Goal: Task Accomplishment & Management: Complete application form

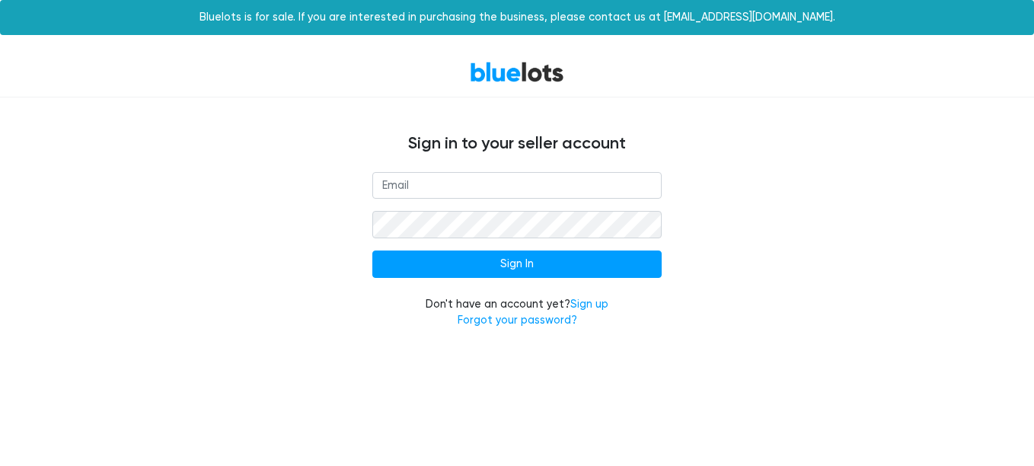
type input "[EMAIL_ADDRESS][DOMAIN_NAME]"
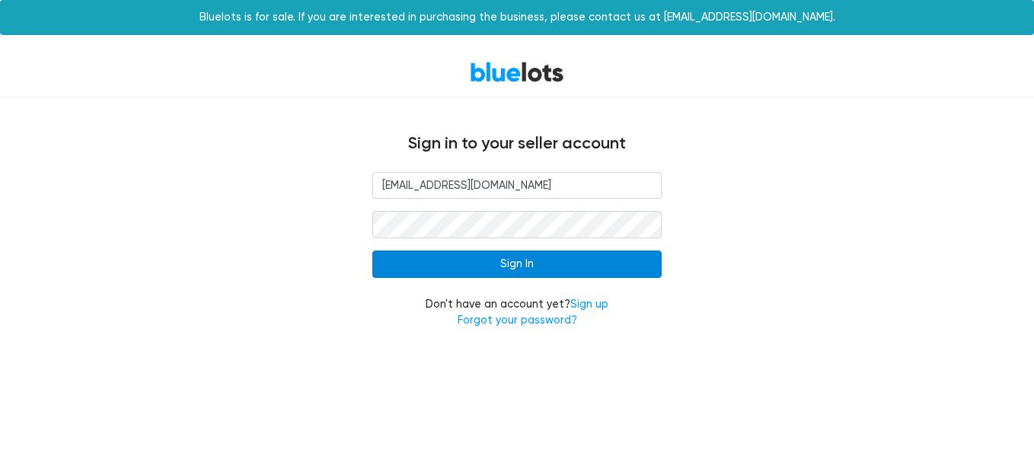
drag, startPoint x: 0, startPoint y: 0, endPoint x: 535, endPoint y: 266, distance: 597.5
click at [535, 266] on input "Sign In" at bounding box center [516, 263] width 289 height 27
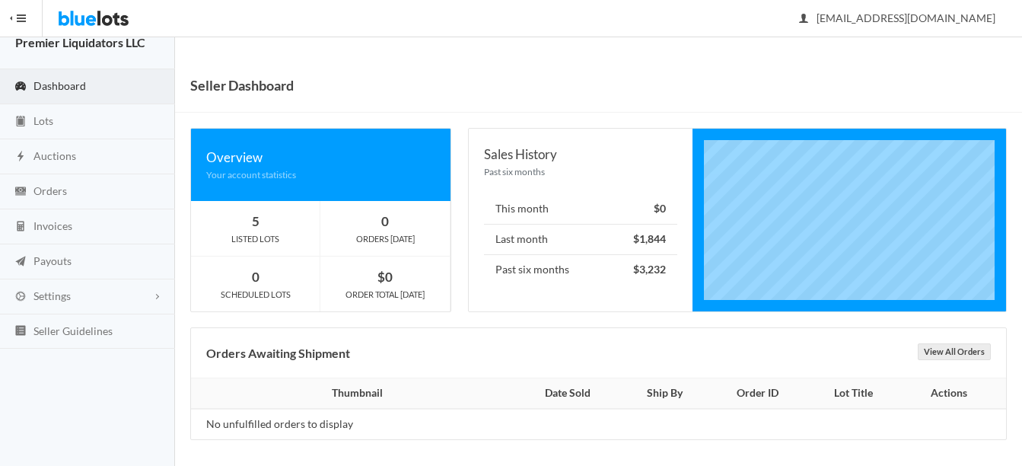
scroll to position [24, 0]
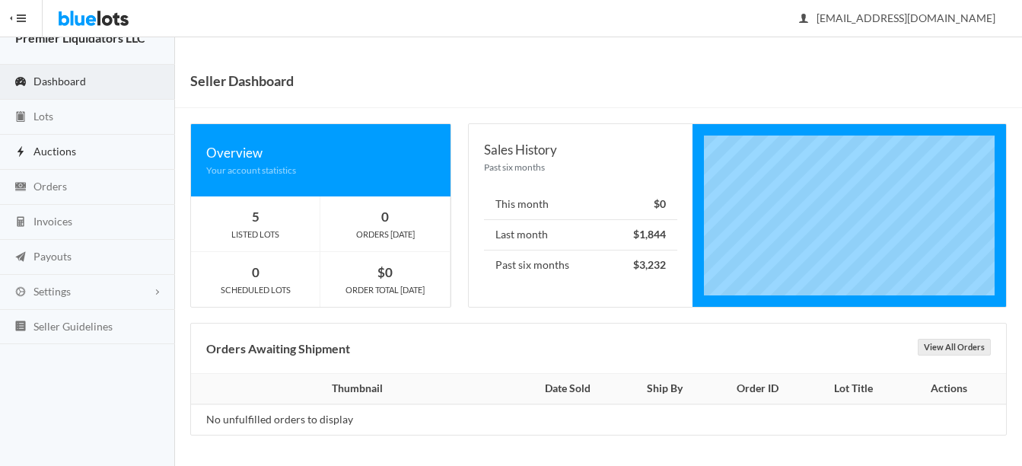
click at [63, 154] on span "Auctions" at bounding box center [54, 151] width 43 height 13
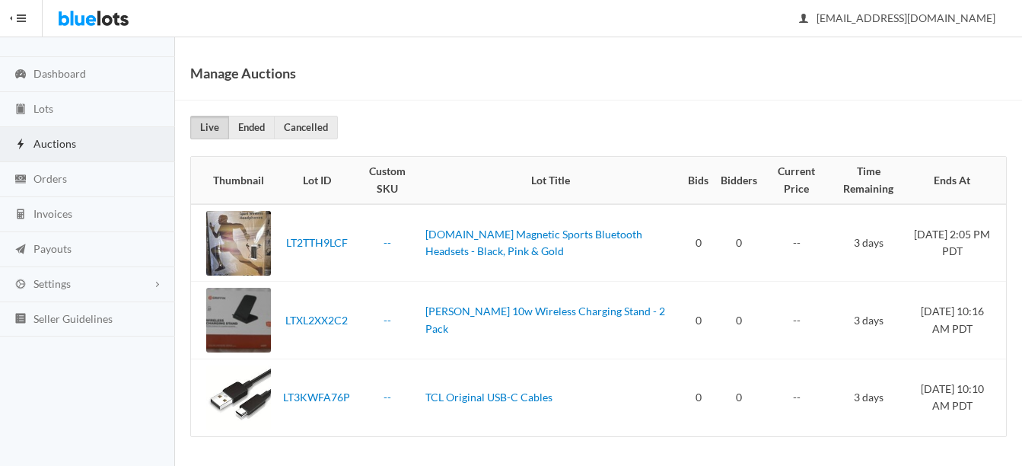
scroll to position [33, 0]
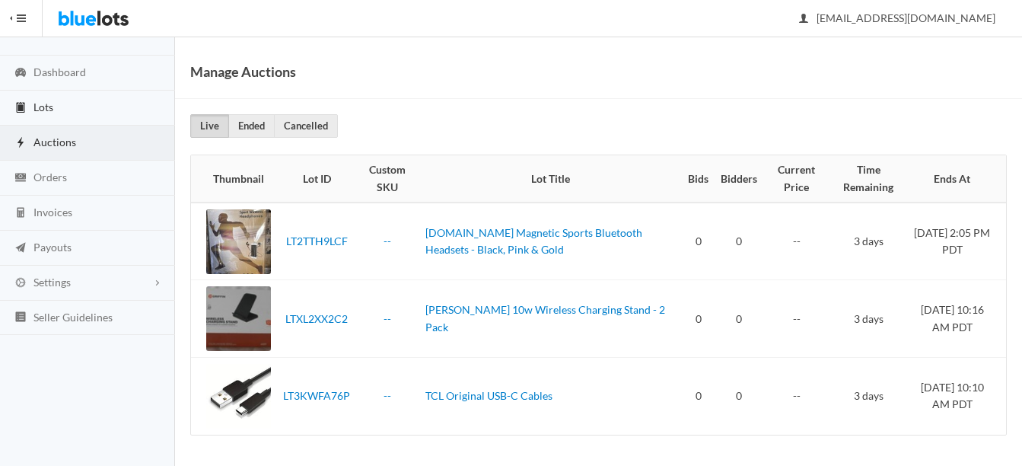
click at [44, 104] on span "Lots" at bounding box center [43, 106] width 20 height 13
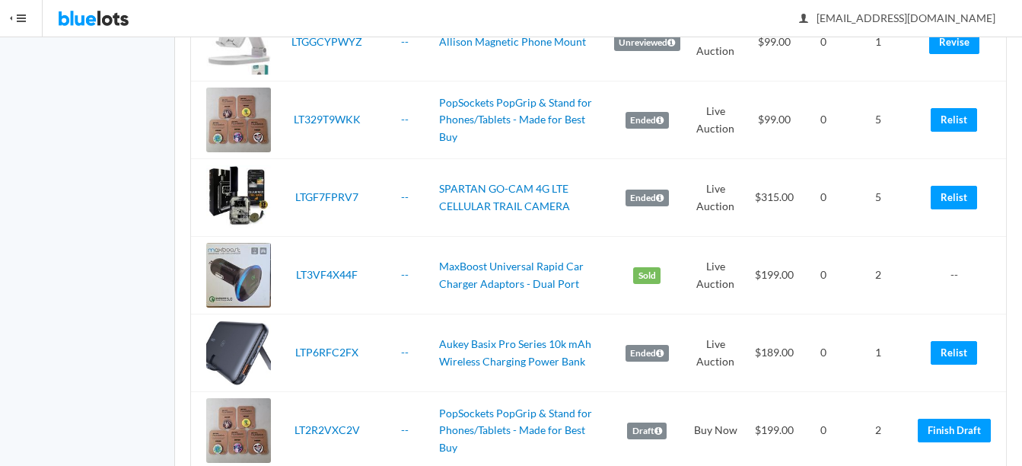
scroll to position [1599, 0]
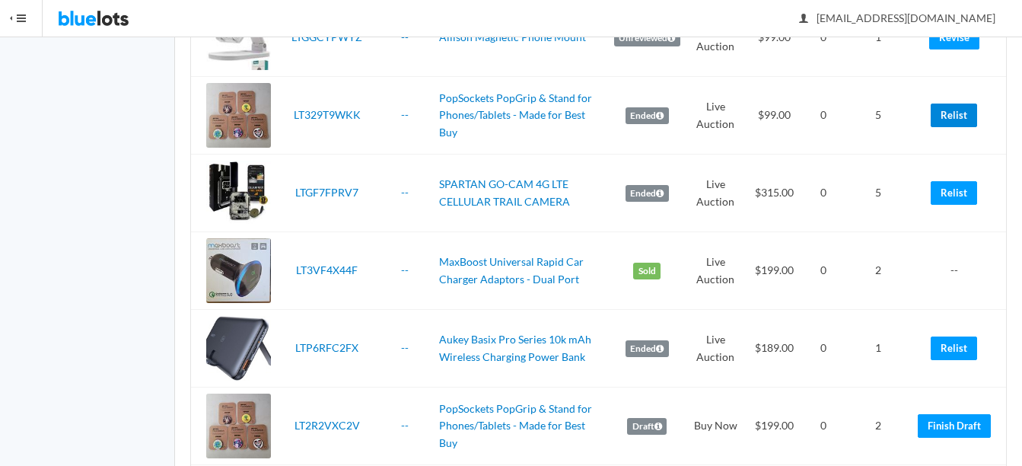
click at [955, 111] on link "Relist" at bounding box center [954, 116] width 46 height 24
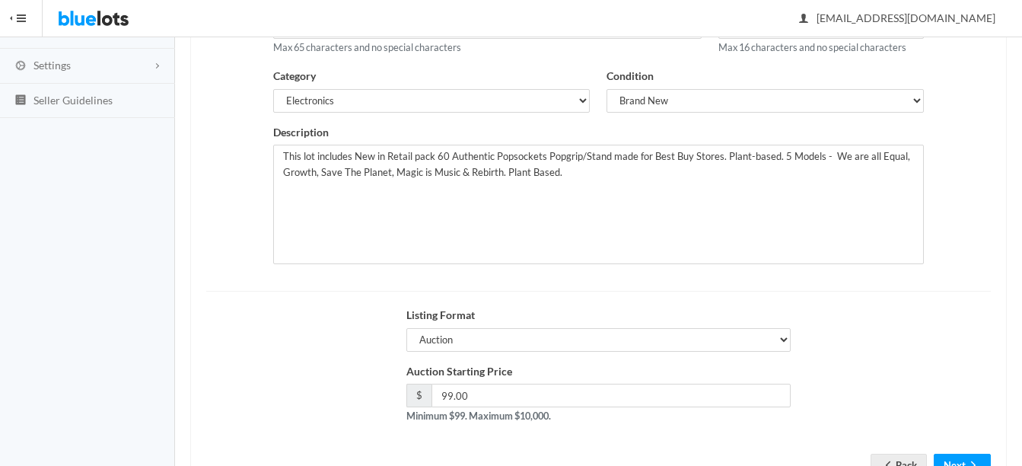
scroll to position [309, 0]
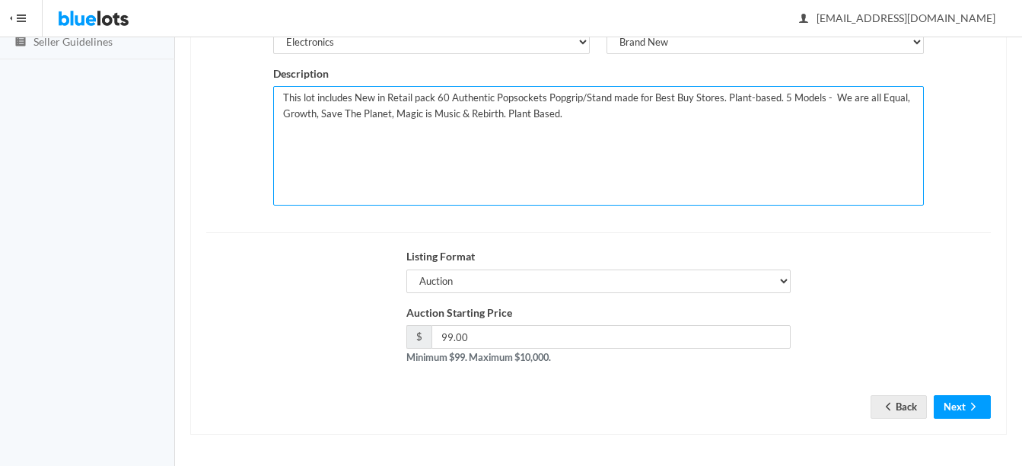
click at [445, 94] on textarea "This lot includes New in Retail pack 60 Authentic Popsockets Popgrip/Stand made…" at bounding box center [598, 146] width 651 height 120
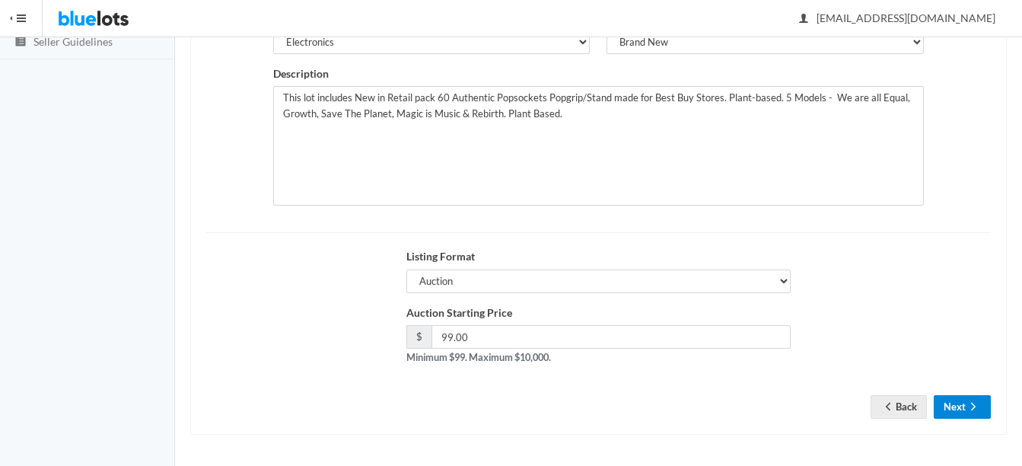
click at [971, 406] on icon "arrow forward" at bounding box center [973, 406] width 15 height 12
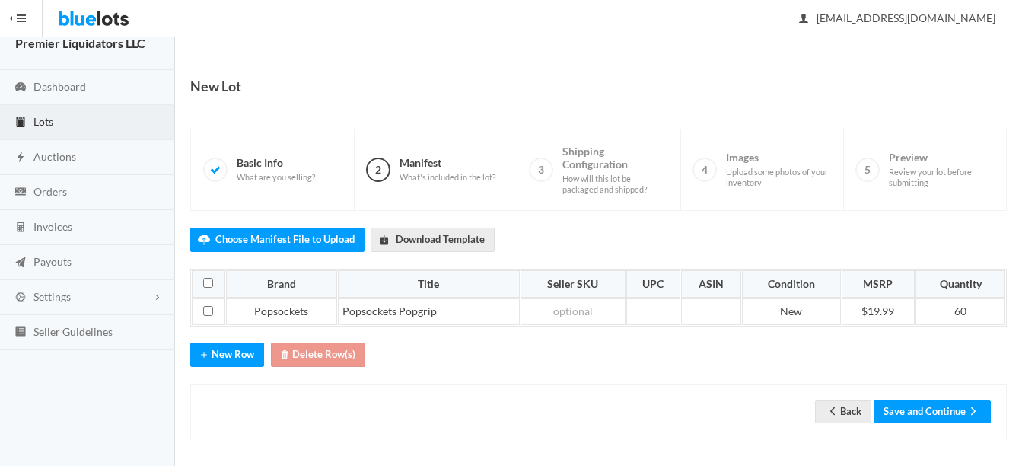
scroll to position [24, 0]
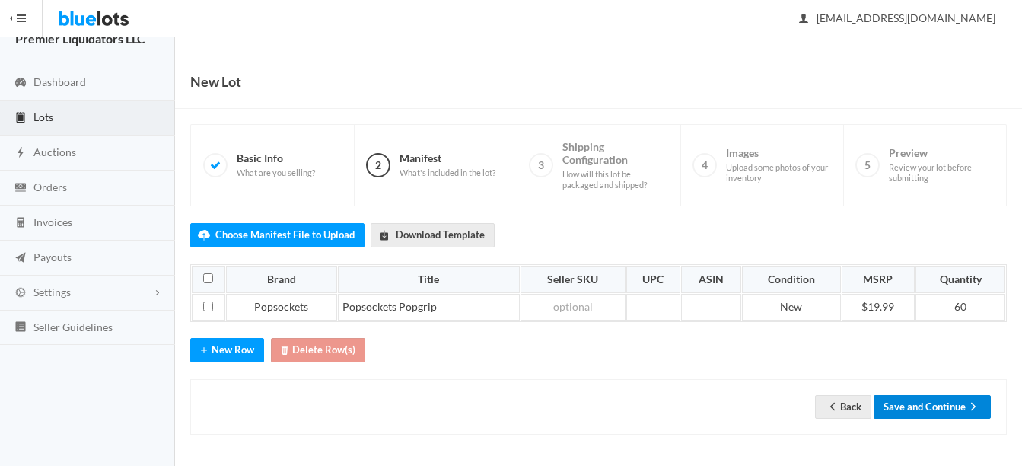
click at [924, 405] on button "Save and Continue" at bounding box center [932, 407] width 117 height 24
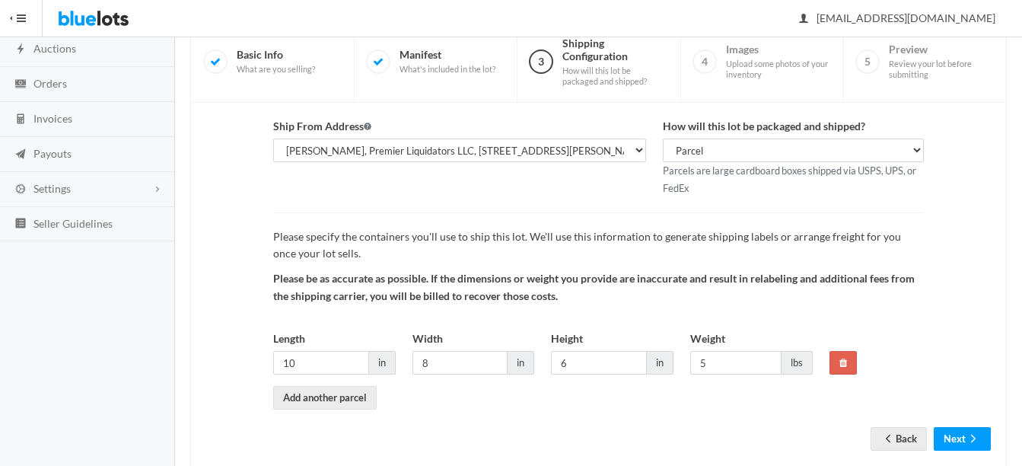
scroll to position [159, 0]
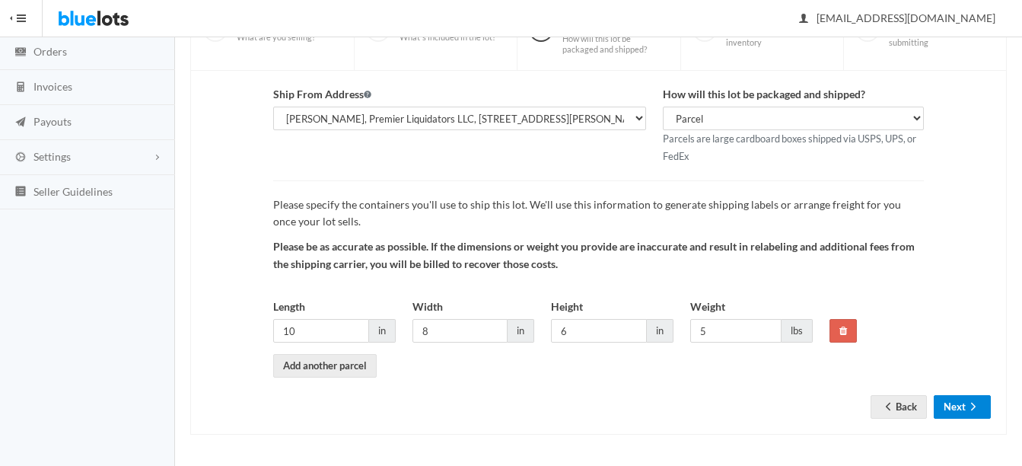
click at [966, 407] on icon "arrow forward" at bounding box center [973, 406] width 15 height 12
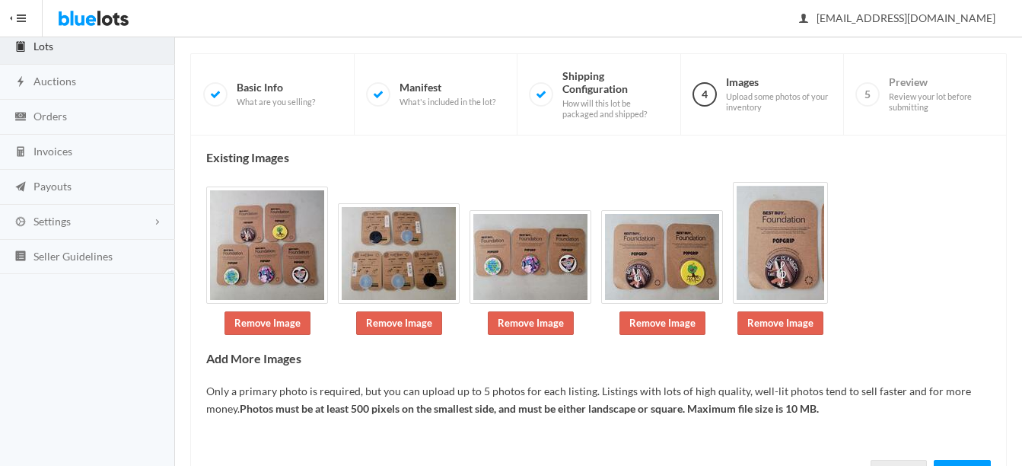
scroll to position [155, 0]
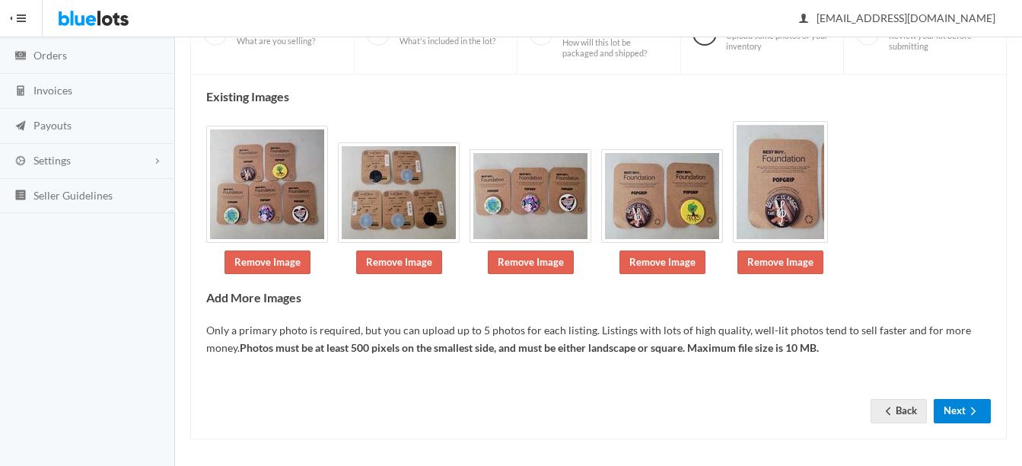
click at [955, 411] on button "Next" at bounding box center [962, 411] width 57 height 24
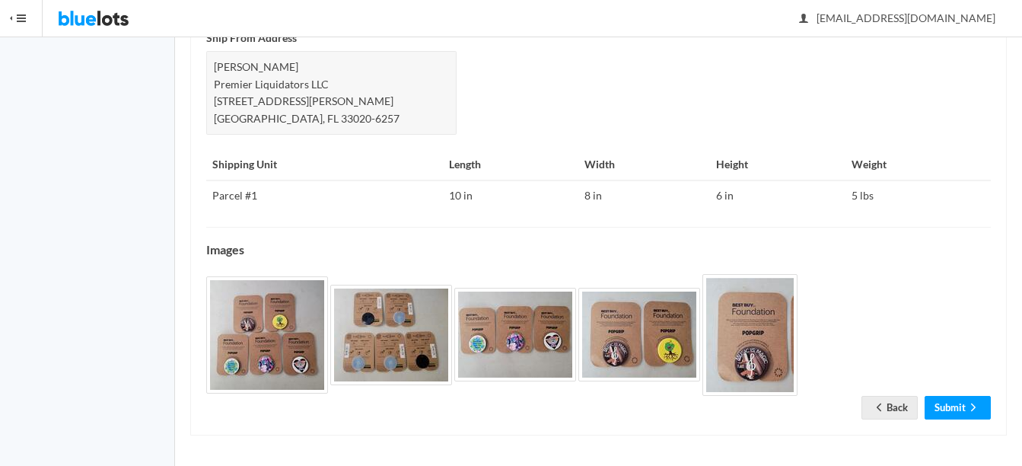
scroll to position [689, 0]
click at [960, 412] on link "Submit" at bounding box center [958, 407] width 66 height 24
